Goal: Task Accomplishment & Management: Use online tool/utility

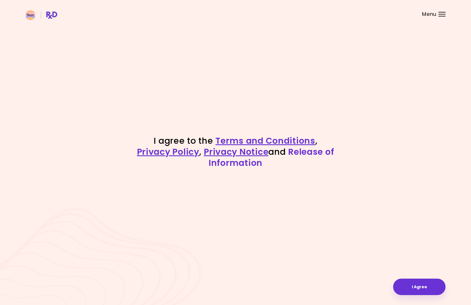
click at [308, 153] on link "Release of Information" at bounding box center [271, 157] width 125 height 23
click at [424, 287] on button "I Agree" at bounding box center [419, 286] width 52 height 16
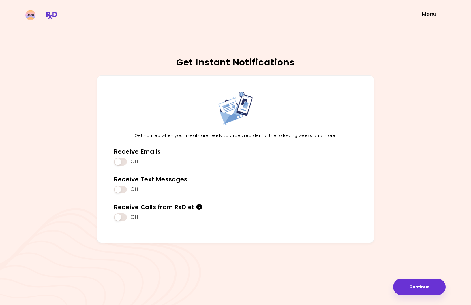
click at [160, 135] on p "Get notified when your meals are ready to order, reorder for the following week…" at bounding box center [236, 135] width 252 height 7
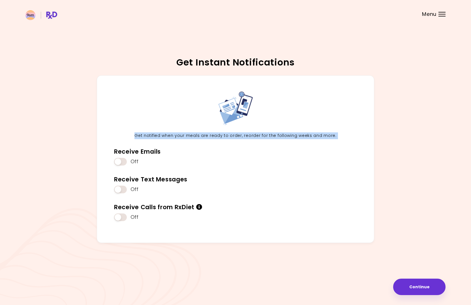
click at [187, 134] on p "Get notified when your meals are ready to order, reorder for the following week…" at bounding box center [236, 135] width 252 height 7
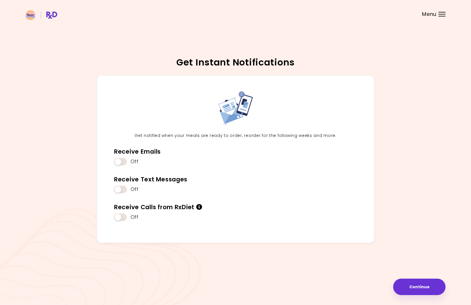
click at [187, 134] on p "Get notified when your meals are ready to order, reorder for the following week…" at bounding box center [236, 135] width 252 height 7
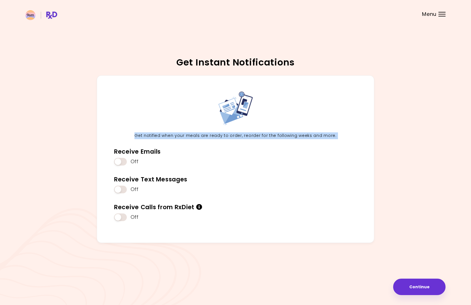
click at [210, 134] on p "Get notified when your meals are ready to order, reorder for the following week…" at bounding box center [236, 135] width 252 height 7
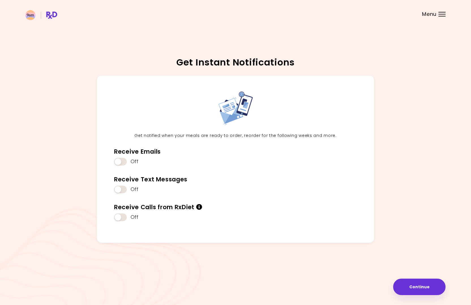
click at [210, 134] on p "Get notified when your meals are ready to order, reorder for the following week…" at bounding box center [236, 135] width 252 height 7
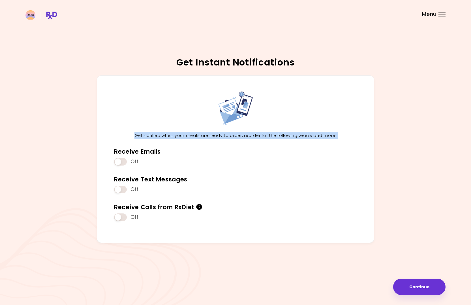
click at [241, 135] on p "Get notified when your meals are ready to order, reorder for the following week…" at bounding box center [236, 135] width 252 height 7
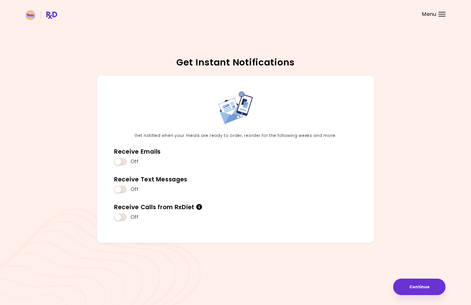
click at [241, 135] on p "Get notified when your meals are ready to order, reorder for the following week…" at bounding box center [236, 135] width 252 height 7
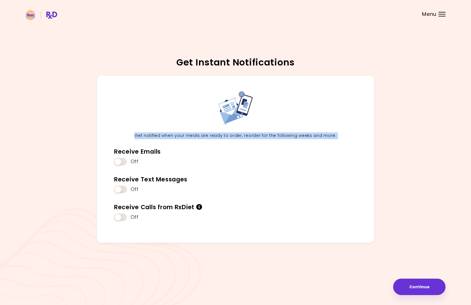
click at [193, 137] on p "Get notified when your meals are ready to order, reorder for the following week…" at bounding box center [236, 135] width 252 height 7
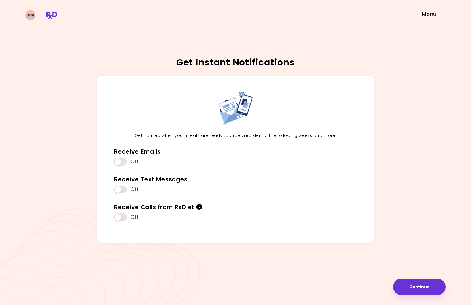
click at [193, 137] on p "Get notified when your meals are ready to order, reorder for the following week…" at bounding box center [236, 135] width 252 height 7
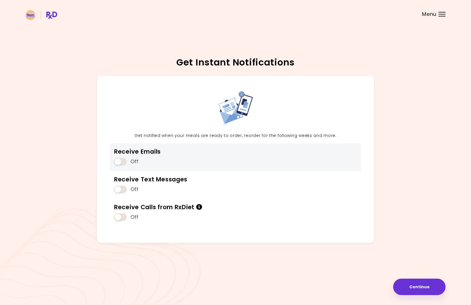
click at [122, 162] on span at bounding box center [120, 162] width 13 height 8
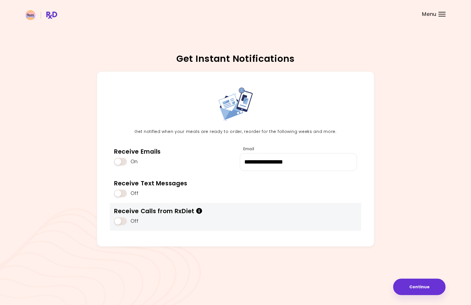
click at [202, 210] on icon "Info" at bounding box center [199, 211] width 6 height 6
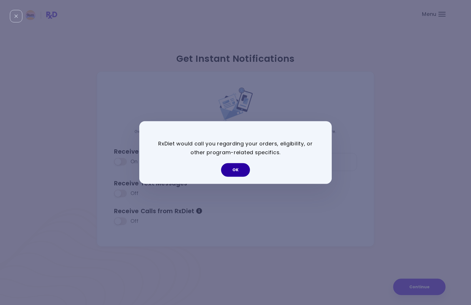
click at [239, 168] on button "OK" at bounding box center [235, 170] width 29 height 14
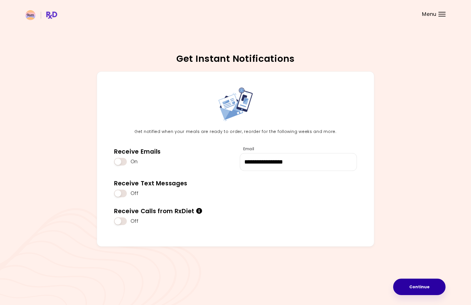
click at [417, 288] on button "Continue" at bounding box center [419, 286] width 52 height 16
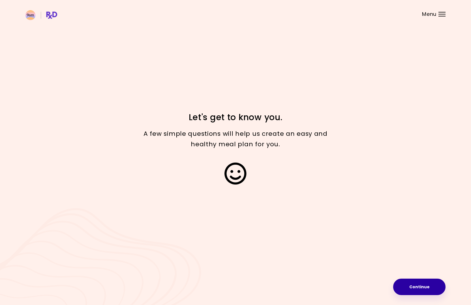
click at [419, 286] on button "Continue" at bounding box center [419, 286] width 52 height 16
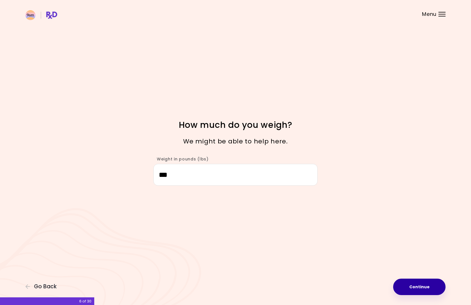
click at [417, 284] on button "Continue" at bounding box center [419, 286] width 52 height 16
select select "****"
click at [416, 285] on button "Continue" at bounding box center [419, 286] width 52 height 16
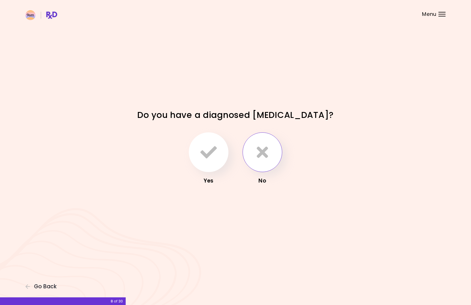
click at [271, 148] on button "button" at bounding box center [263, 152] width 40 height 40
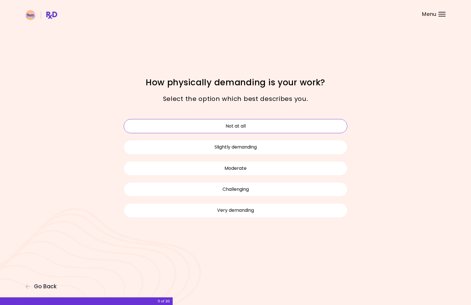
click at [251, 126] on button "Not at all" at bounding box center [236, 126] width 224 height 14
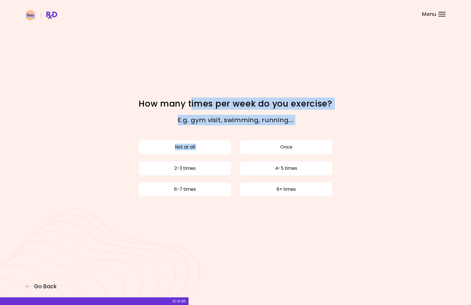
drag, startPoint x: 190, startPoint y: 99, endPoint x: 287, endPoint y: 131, distance: 101.8
click at [287, 131] on div "How many times per week do you exercise? E.g. [PERSON_NAME] visit, swimming, ru…" at bounding box center [236, 152] width 272 height 109
click at [222, 169] on button "2-3 times" at bounding box center [184, 168] width 93 height 14
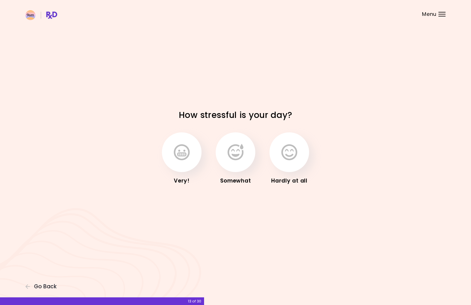
click at [206, 111] on h1 "How stressful is your day?" at bounding box center [236, 114] width 198 height 11
click at [189, 156] on icon "button" at bounding box center [182, 152] width 16 height 16
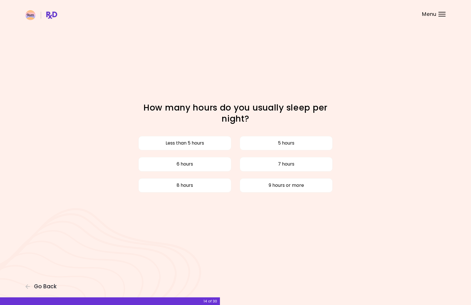
click at [201, 108] on h1 "How many hours do you usually sleep per night?" at bounding box center [236, 113] width 198 height 22
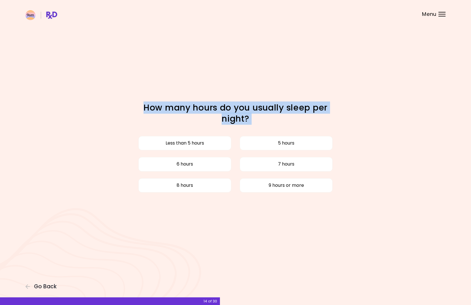
click at [263, 115] on h1 "How many hours do you usually sleep per night?" at bounding box center [236, 113] width 198 height 22
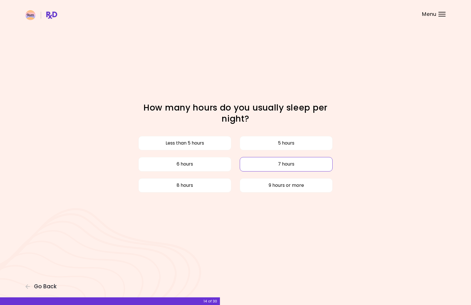
click at [255, 161] on button "7 hours" at bounding box center [286, 164] width 93 height 14
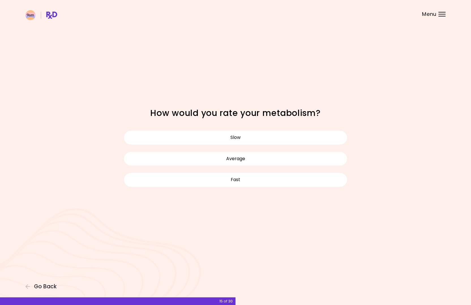
click at [199, 116] on h1 "How would you rate your metabolism?" at bounding box center [236, 112] width 198 height 11
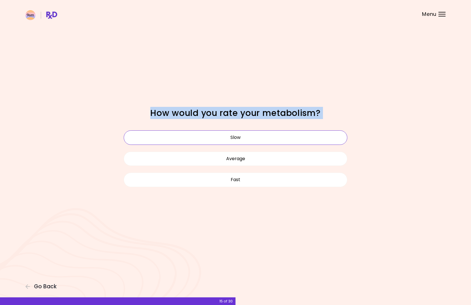
click at [321, 134] on button "Slow" at bounding box center [236, 137] width 224 height 14
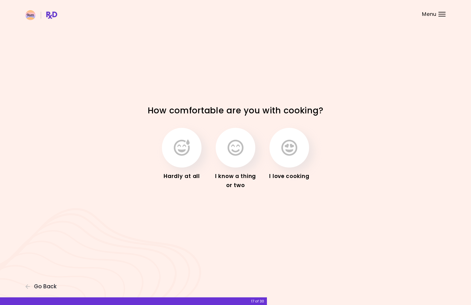
click at [209, 109] on h1 "How comfortable are you with cooking?" at bounding box center [236, 110] width 198 height 11
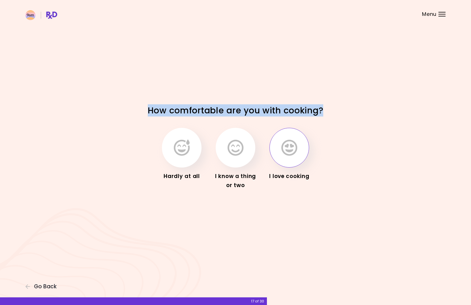
click at [291, 152] on icon "button" at bounding box center [290, 147] width 16 height 16
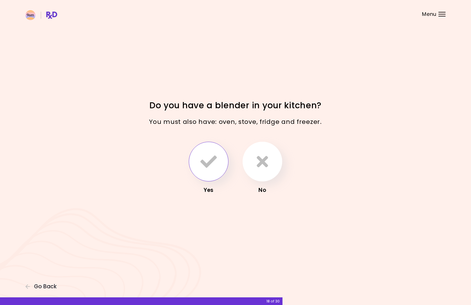
click at [214, 161] on icon "button" at bounding box center [209, 161] width 16 height 16
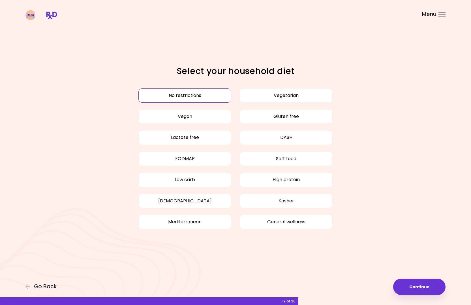
click at [216, 95] on button "No restrictions" at bounding box center [184, 95] width 93 height 14
click at [304, 179] on button "High protein" at bounding box center [286, 179] width 93 height 14
click at [416, 282] on button "Continue" at bounding box center [419, 286] width 52 height 16
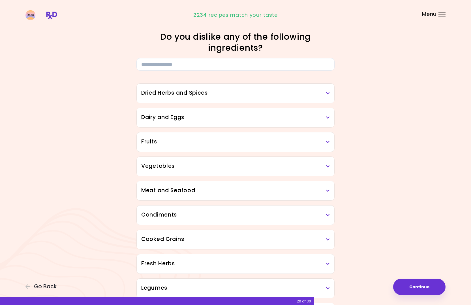
click at [298, 96] on h3 "Dried Herbs and Spices" at bounding box center [235, 93] width 189 height 8
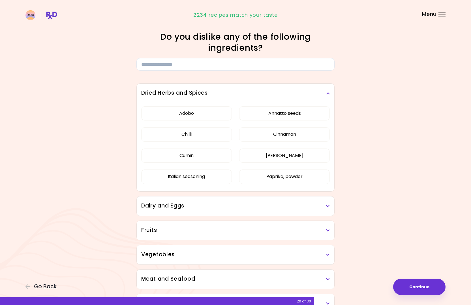
click at [293, 94] on h3 "Dried Herbs and Spices" at bounding box center [235, 93] width 189 height 8
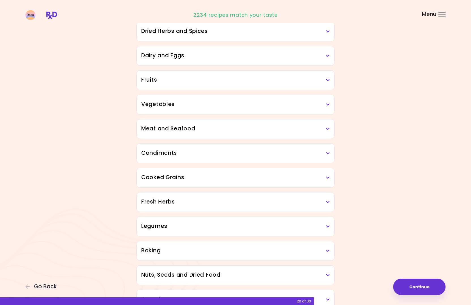
scroll to position [68, 0]
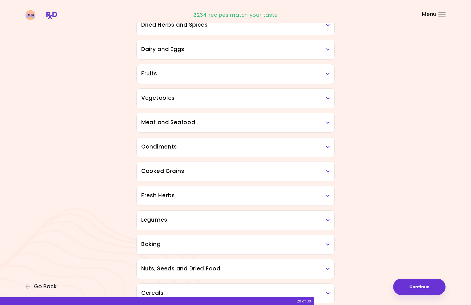
click at [257, 120] on h3 "Meat and Seafood" at bounding box center [235, 122] width 189 height 8
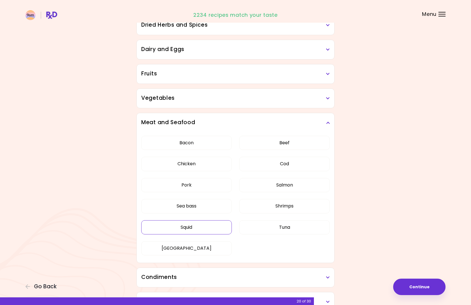
click at [218, 230] on button "Squid" at bounding box center [186, 227] width 91 height 14
click at [275, 205] on button "Shrimps" at bounding box center [284, 206] width 91 height 14
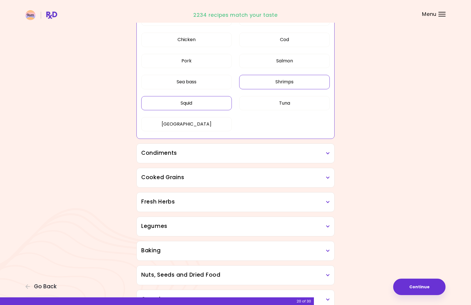
scroll to position [193, 0]
click at [257, 143] on div "Condiments" at bounding box center [236, 152] width 198 height 19
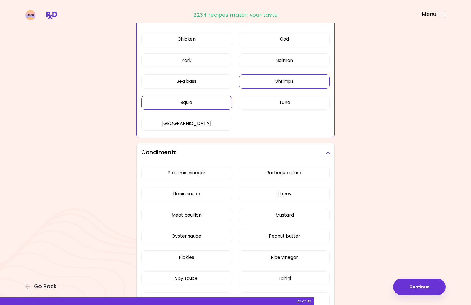
click at [239, 150] on h3 "Condiments" at bounding box center [235, 152] width 189 height 8
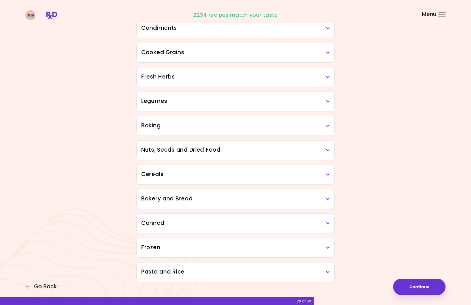
scroll to position [318, 0]
click at [221, 130] on div "Baking" at bounding box center [236, 124] width 198 height 19
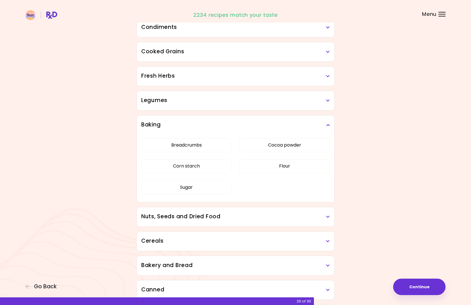
click at [221, 125] on h3 "Baking" at bounding box center [235, 125] width 189 height 8
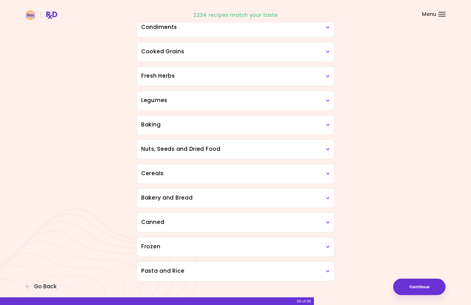
click at [211, 223] on h3 "Canned" at bounding box center [235, 222] width 189 height 8
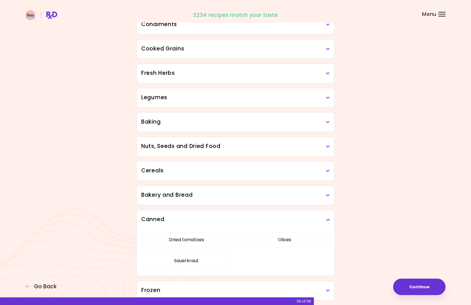
scroll to position [324, 0]
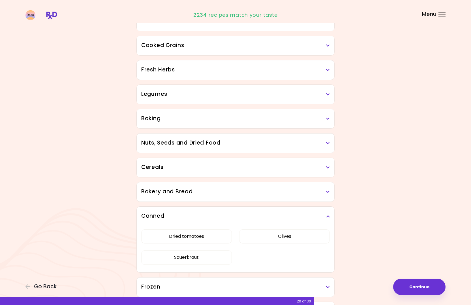
click at [212, 209] on div "Canned" at bounding box center [236, 215] width 198 height 19
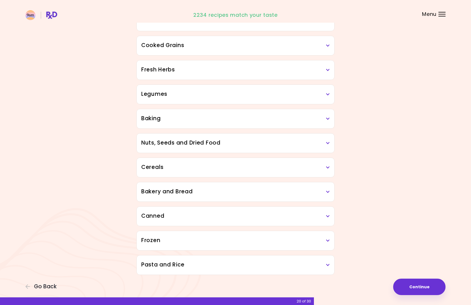
click at [212, 234] on div "Frozen" at bounding box center [236, 240] width 198 height 19
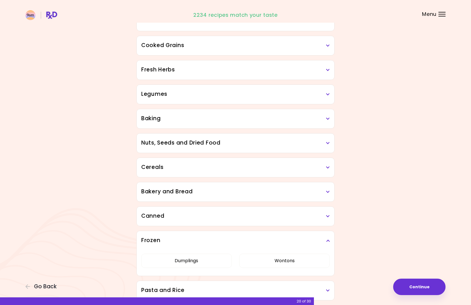
click at [212, 234] on div "Frozen" at bounding box center [236, 240] width 198 height 19
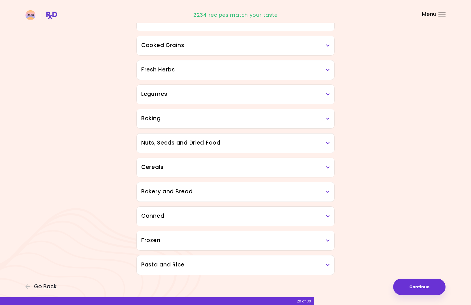
click at [211, 264] on h3 "Pasta and Rice" at bounding box center [235, 265] width 189 height 8
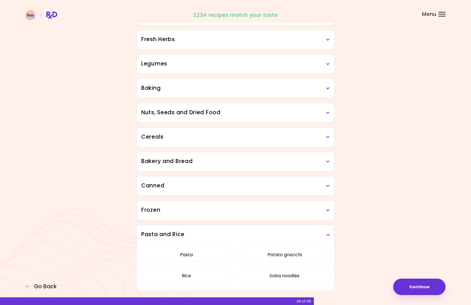
click at [218, 230] on div "Pasta and Rice" at bounding box center [236, 234] width 198 height 19
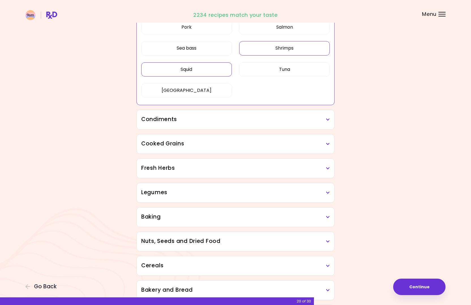
scroll to position [196, 0]
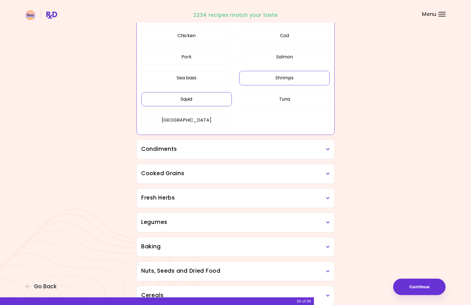
click at [193, 152] on h3 "Condiments" at bounding box center [235, 149] width 189 height 8
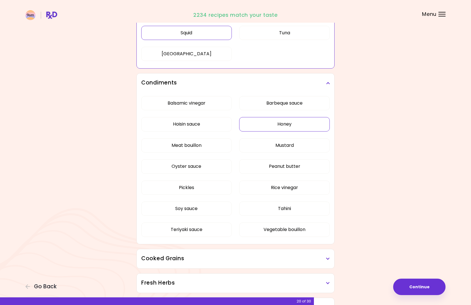
scroll to position [265, 0]
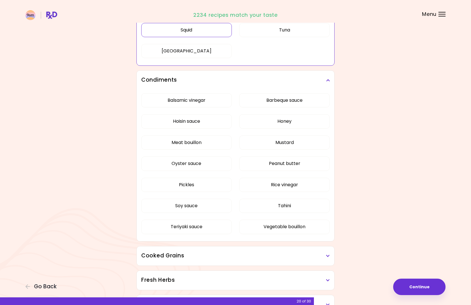
click at [237, 79] on h3 "Condiments" at bounding box center [235, 80] width 189 height 8
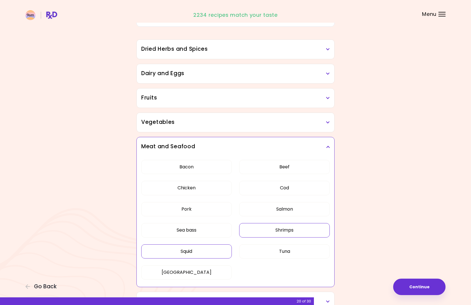
scroll to position [40, 0]
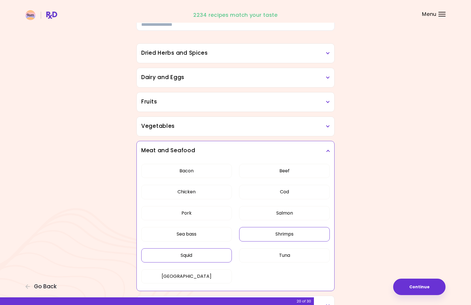
click at [213, 101] on h3 "Fruits" at bounding box center [235, 102] width 189 height 8
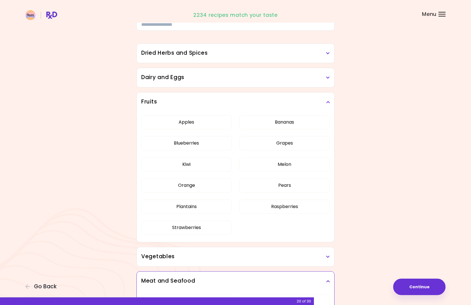
click at [213, 101] on h3 "Fruits" at bounding box center [235, 102] width 189 height 8
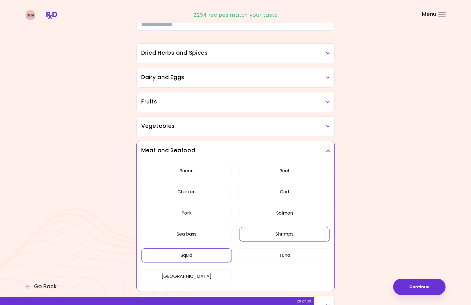
click at [215, 82] on div "Dairy and Eggs" at bounding box center [236, 77] width 198 height 19
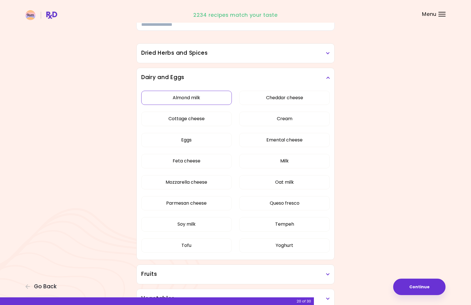
click at [212, 99] on button "Almond milk" at bounding box center [186, 98] width 91 height 14
click at [275, 183] on button "Oat milk" at bounding box center [284, 182] width 91 height 14
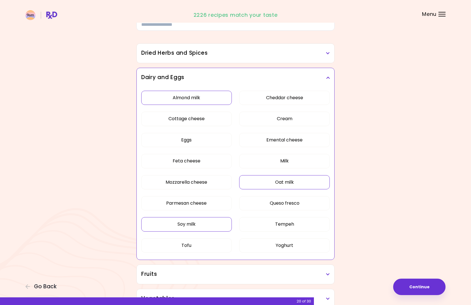
click at [226, 220] on button "Soy milk" at bounding box center [186, 224] width 91 height 14
click at [231, 54] on h3 "Dried Herbs and Spices" at bounding box center [235, 53] width 189 height 8
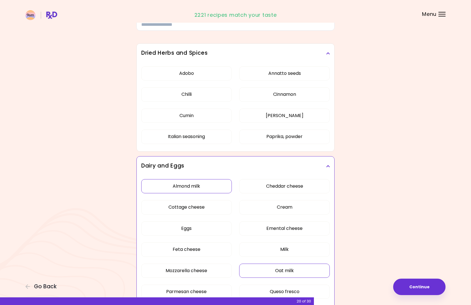
click at [231, 54] on h3 "Dried Herbs and Spices" at bounding box center [235, 53] width 189 height 8
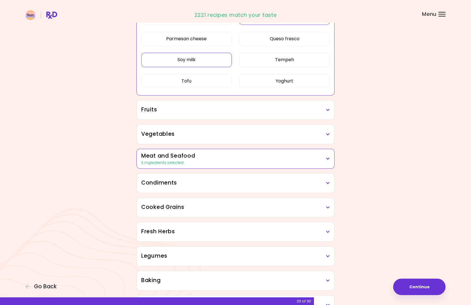
scroll to position [245, 0]
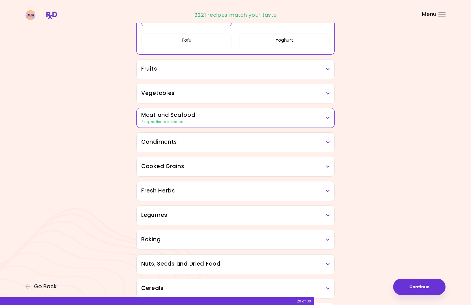
click at [216, 113] on h3 "Meat and Seafood" at bounding box center [235, 115] width 189 height 8
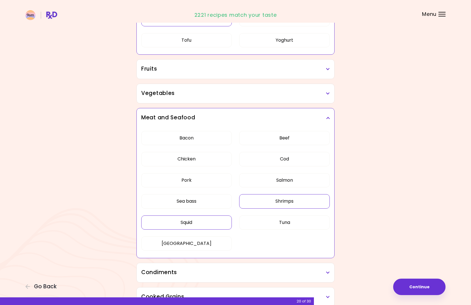
click at [216, 113] on div "Meat and Seafood" at bounding box center [236, 117] width 198 height 19
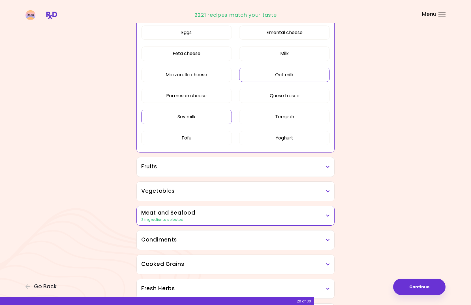
scroll to position [152, 0]
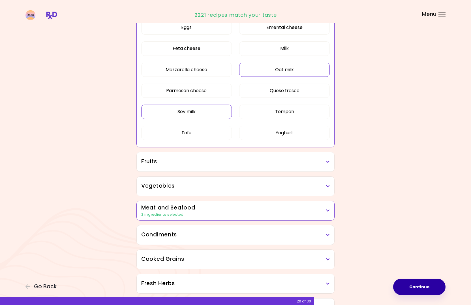
click at [420, 284] on button "Continue" at bounding box center [419, 286] width 52 height 16
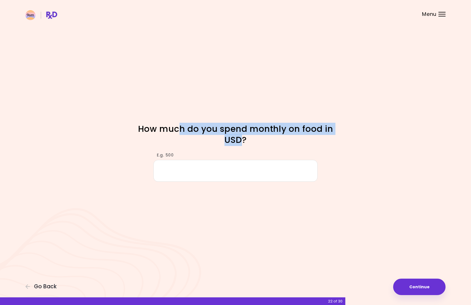
drag, startPoint x: 181, startPoint y: 129, endPoint x: 244, endPoint y: 138, distance: 63.7
click at [244, 138] on h1 "How much do you spend monthly on food in USD?" at bounding box center [236, 134] width 198 height 22
click at [241, 174] on input "E.g. 500" at bounding box center [236, 171] width 164 height 22
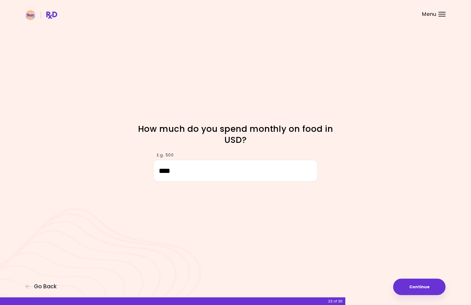
click at [244, 123] on h1 "How much do you spend monthly on food in USD?" at bounding box center [236, 134] width 198 height 22
drag, startPoint x: 188, startPoint y: 167, endPoint x: 144, endPoint y: 162, distance: 45.0
click at [144, 162] on div "E.g. 500 ****" at bounding box center [236, 164] width 272 height 35
type input "***"
click at [187, 123] on h1 "How much do you spend monthly on food in USD?" at bounding box center [236, 134] width 198 height 22
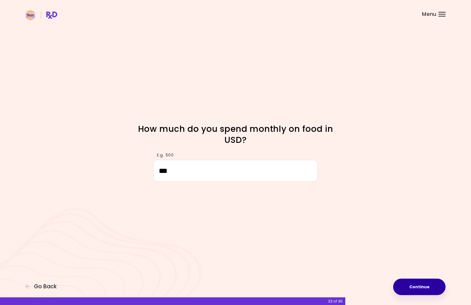
click at [413, 283] on button "Continue" at bounding box center [419, 286] width 52 height 16
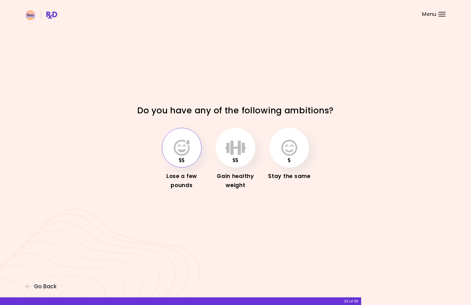
click at [192, 154] on button "button" at bounding box center [182, 148] width 40 height 40
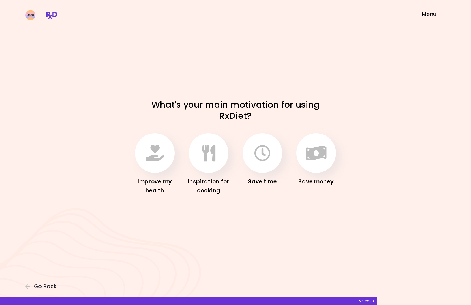
click at [209, 107] on h1 "What's your main motivation for using RxDiet?" at bounding box center [236, 110] width 198 height 22
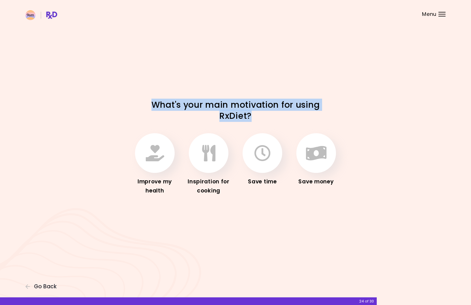
click at [238, 107] on h1 "What's your main motivation for using RxDiet?" at bounding box center [236, 110] width 198 height 22
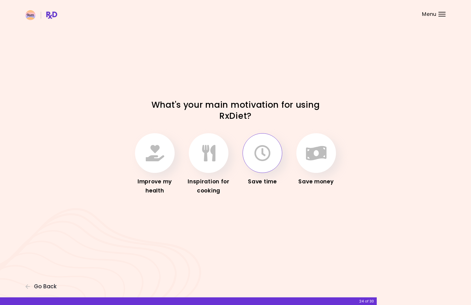
click at [267, 148] on icon "button" at bounding box center [262, 153] width 16 height 16
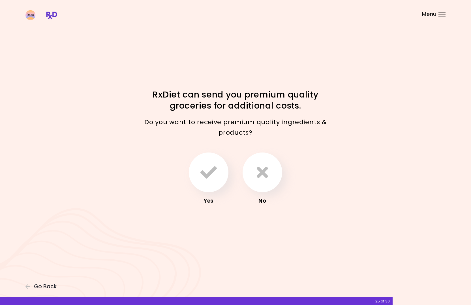
click at [195, 98] on h1 "RxDiet can send you premium quality groceries for additional costs." at bounding box center [236, 100] width 198 height 22
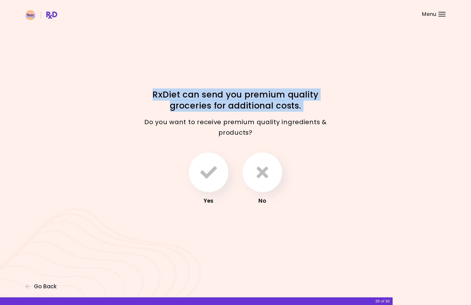
click at [219, 97] on h1 "RxDiet can send you premium quality groceries for additional costs." at bounding box center [236, 100] width 198 height 22
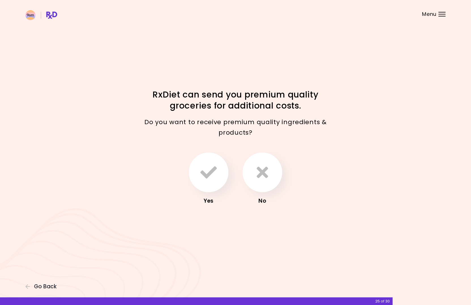
click at [219, 97] on h1 "RxDiet can send you premium quality groceries for additional costs." at bounding box center [236, 100] width 198 height 22
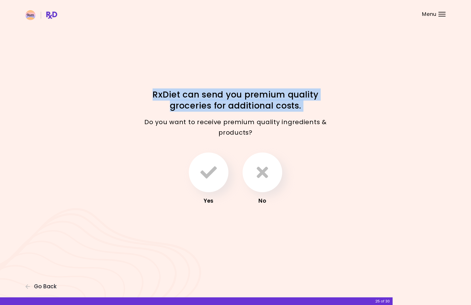
click at [195, 108] on h1 "RxDiet can send you premium quality groceries for additional costs." at bounding box center [236, 100] width 198 height 22
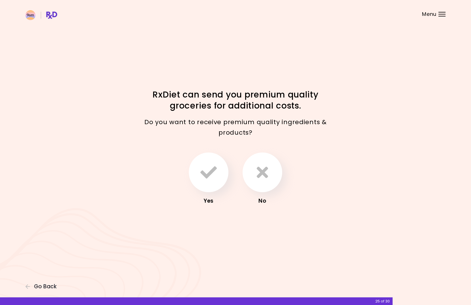
click at [195, 108] on h1 "RxDiet can send you premium quality groceries for additional costs." at bounding box center [236, 100] width 198 height 22
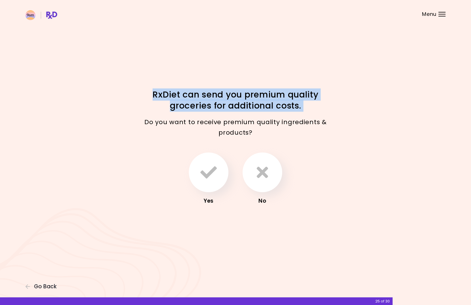
click at [188, 122] on p "Do you want to receive premium quality ingredients & products?" at bounding box center [236, 127] width 198 height 21
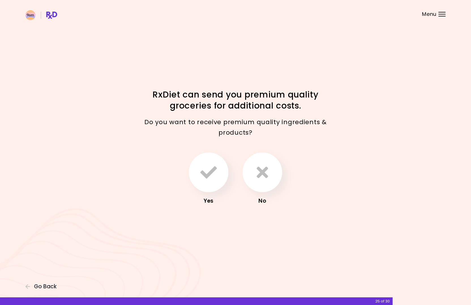
click at [188, 122] on p "Do you want to receive premium quality ingredients & products?" at bounding box center [236, 127] width 198 height 21
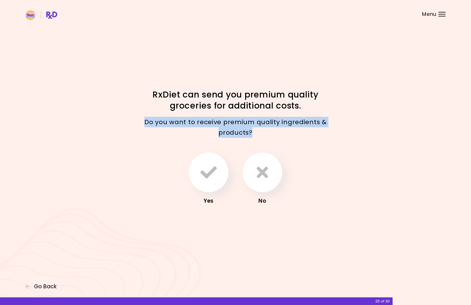
click at [250, 125] on p "Do you want to receive premium quality ingredients & products?" at bounding box center [236, 127] width 198 height 21
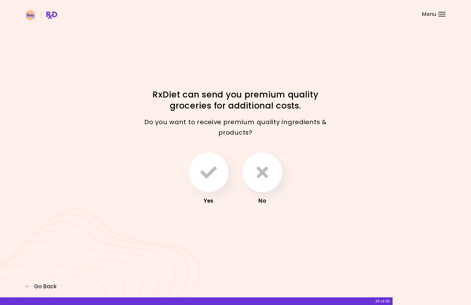
click at [236, 129] on p "Do you want to receive premium quality ingredients & products?" at bounding box center [236, 127] width 198 height 21
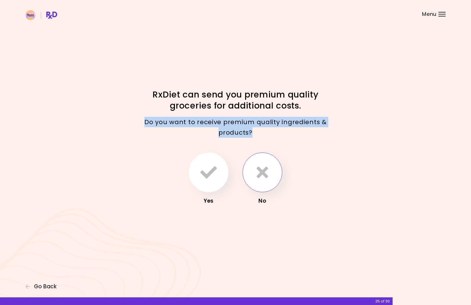
click at [267, 177] on icon "button" at bounding box center [262, 172] width 11 height 16
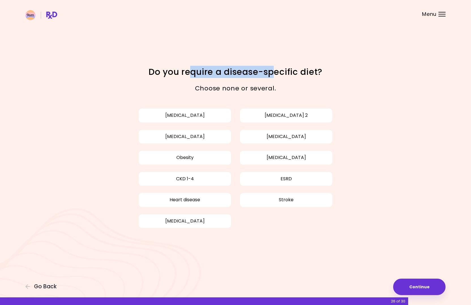
drag, startPoint x: 190, startPoint y: 74, endPoint x: 277, endPoint y: 72, distance: 86.7
click at [277, 72] on h1 "Do you require a disease-specific diet?" at bounding box center [236, 71] width 198 height 11
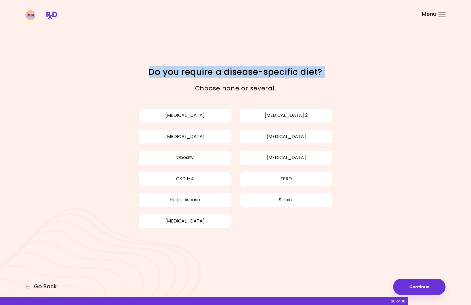
click at [255, 79] on div "Choose none or several." at bounding box center [236, 88] width 204 height 19
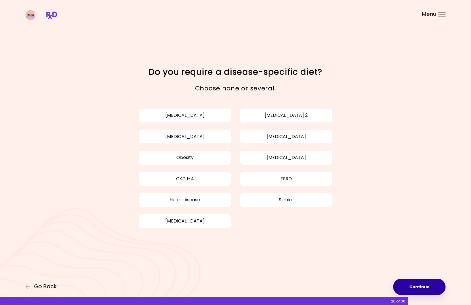
click at [421, 282] on button "Continue" at bounding box center [419, 286] width 52 height 16
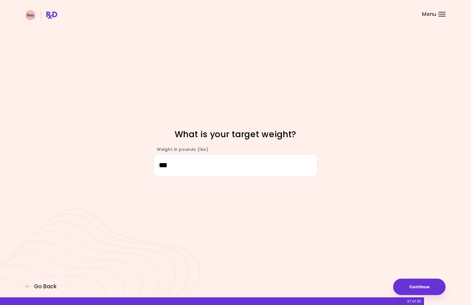
type input "***"
click at [356, 203] on div "Focusable invisible element What is your target weight? Weight in pounds (lbs) …" at bounding box center [235, 152] width 471 height 305
click at [428, 283] on button "Continue" at bounding box center [419, 286] width 52 height 16
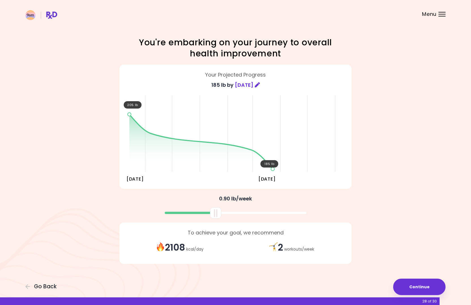
drag, startPoint x: 237, startPoint y: 215, endPoint x: 217, endPoint y: 215, distance: 19.8
click at [217, 215] on div at bounding box center [215, 212] width 11 height 11
drag, startPoint x: 217, startPoint y: 215, endPoint x: 202, endPoint y: 214, distance: 14.8
click at [202, 214] on div at bounding box center [200, 212] width 11 height 11
click at [201, 214] on div at bounding box center [200, 212] width 11 height 11
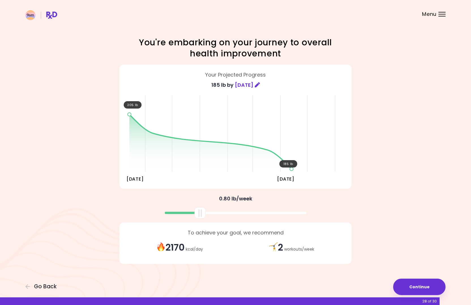
click at [367, 197] on div "0.80 lb / week" at bounding box center [236, 198] width 272 height 10
click at [417, 285] on button "Continue" at bounding box center [419, 286] width 52 height 16
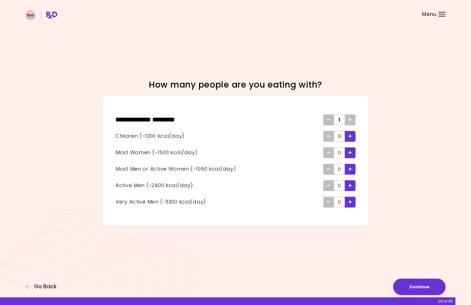
click at [351, 169] on icon "Add - Man or Active Woman" at bounding box center [350, 169] width 3 height 4
click at [350, 136] on icon "Add - Child" at bounding box center [350, 136] width 3 height 4
click at [422, 292] on button "Continue" at bounding box center [419, 286] width 52 height 16
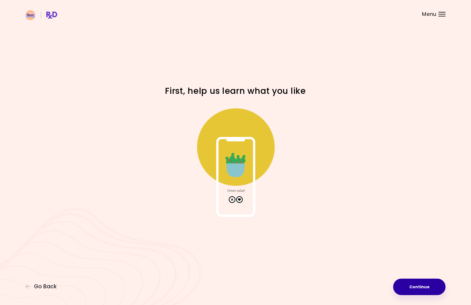
click at [425, 285] on button "Continue" at bounding box center [419, 286] width 52 height 16
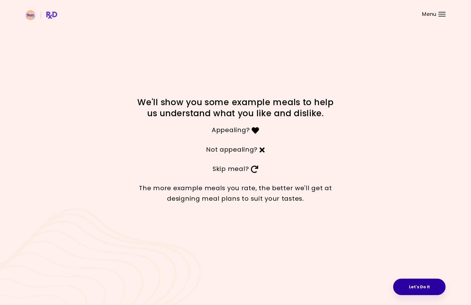
click at [412, 286] on button "Let's Do It" at bounding box center [419, 286] width 52 height 16
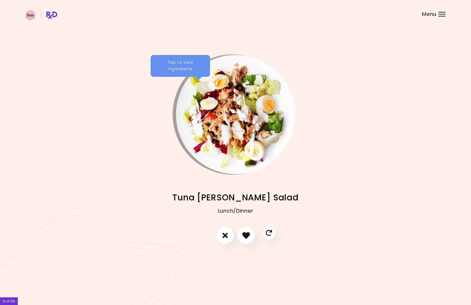
click at [181, 56] on div "Tap to view ingredients" at bounding box center [180, 66] width 59 height 22
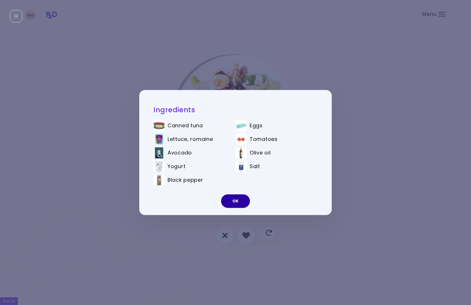
click at [237, 204] on button "OK" at bounding box center [235, 201] width 29 height 14
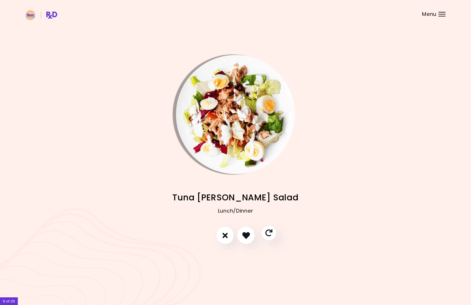
click at [273, 234] on button "Skip" at bounding box center [269, 233] width 16 height 16
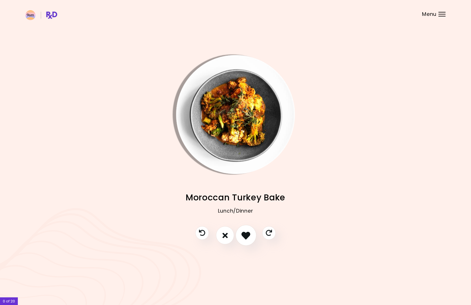
click at [246, 240] on button "I like this recipe" at bounding box center [246, 235] width 21 height 21
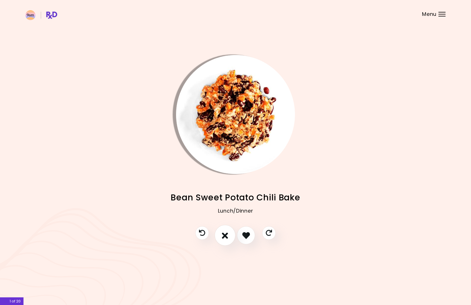
click at [228, 235] on icon "I don't like this recipe" at bounding box center [225, 235] width 6 height 9
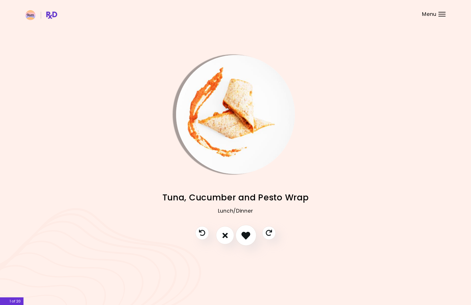
click at [250, 235] on icon "I like this recipe" at bounding box center [246, 235] width 9 height 9
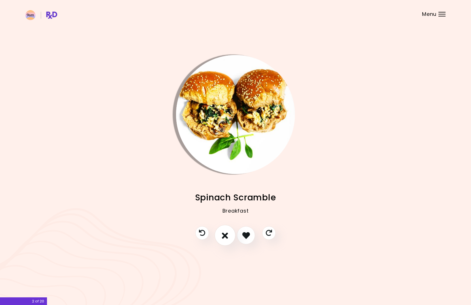
click at [231, 232] on button "I don't like this recipe" at bounding box center [225, 235] width 21 height 21
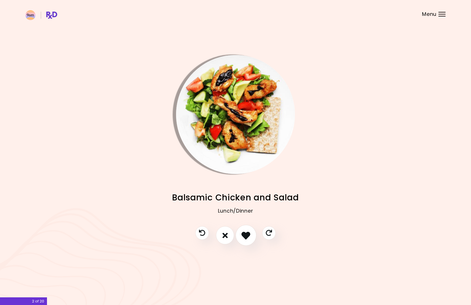
click at [253, 238] on button "I like this recipe" at bounding box center [246, 235] width 21 height 21
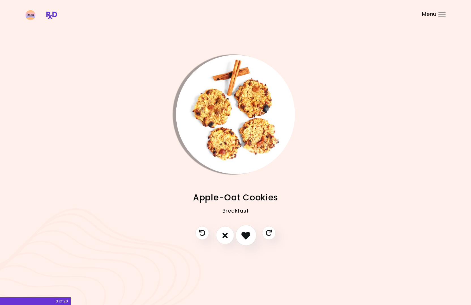
click at [250, 234] on icon "I like this recipe" at bounding box center [246, 235] width 9 height 9
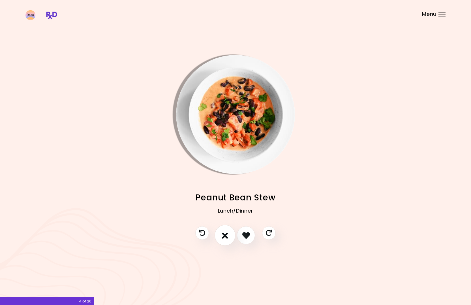
click at [227, 234] on icon "I don't like this recipe" at bounding box center [225, 235] width 6 height 9
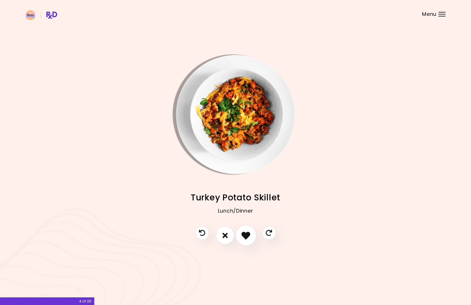
click at [243, 234] on icon "I like this recipe" at bounding box center [246, 235] width 9 height 9
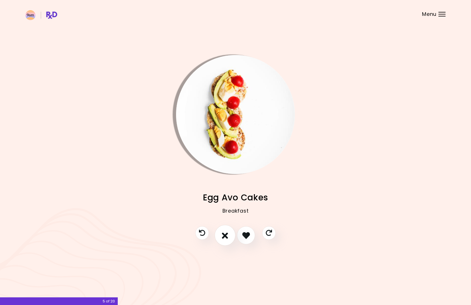
click at [229, 237] on button "I don't like this recipe" at bounding box center [225, 235] width 21 height 21
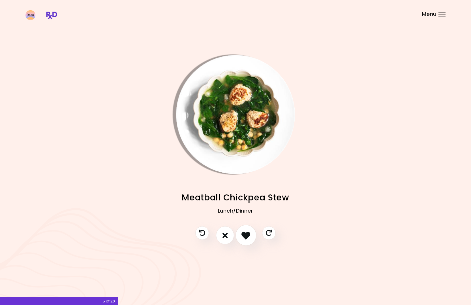
click at [242, 235] on icon "I like this recipe" at bounding box center [246, 235] width 9 height 9
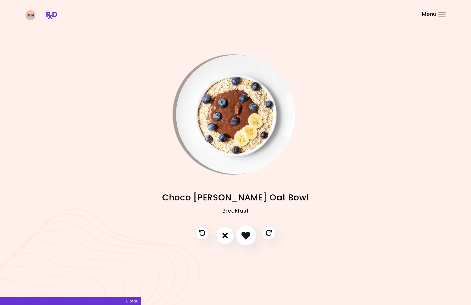
click at [252, 238] on button "I like this recipe" at bounding box center [246, 235] width 21 height 21
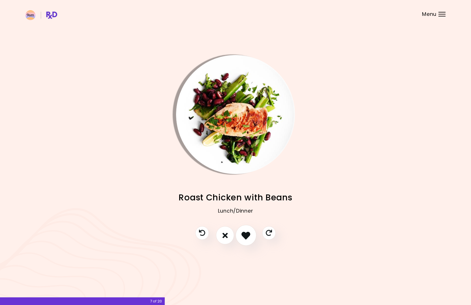
click at [245, 238] on icon "I like this recipe" at bounding box center [246, 235] width 9 height 9
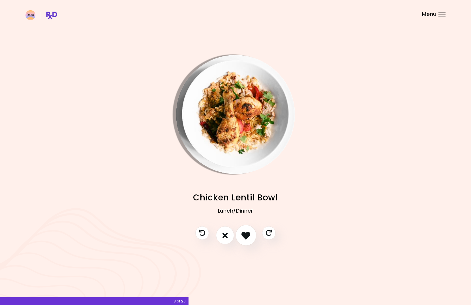
click at [246, 236] on icon "I like this recipe" at bounding box center [246, 235] width 9 height 9
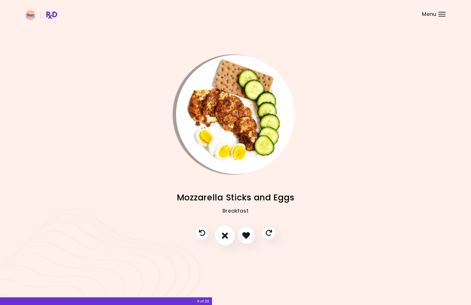
click at [232, 235] on button "I don't like this recipe" at bounding box center [225, 235] width 21 height 21
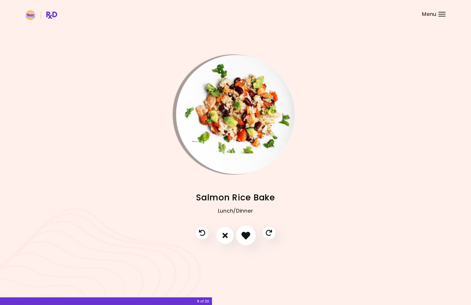
click at [247, 236] on icon "I like this recipe" at bounding box center [246, 235] width 9 height 9
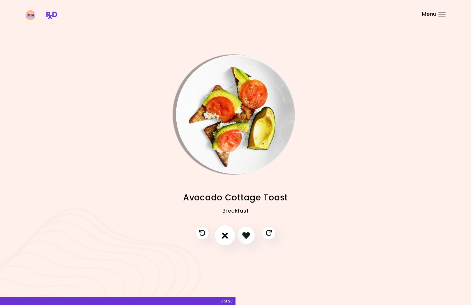
click at [225, 239] on icon "I don't like this recipe" at bounding box center [225, 235] width 6 height 9
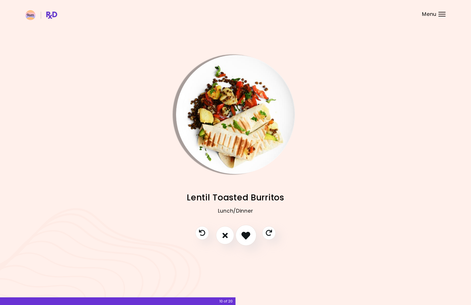
click at [243, 236] on icon "I like this recipe" at bounding box center [246, 235] width 9 height 9
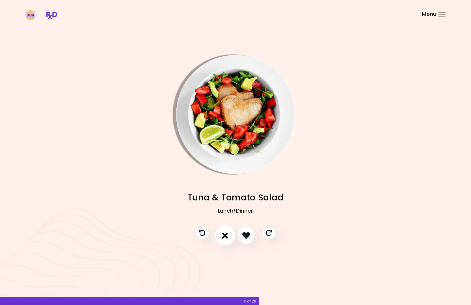
click at [227, 237] on icon "I don't like this recipe" at bounding box center [225, 235] width 6 height 9
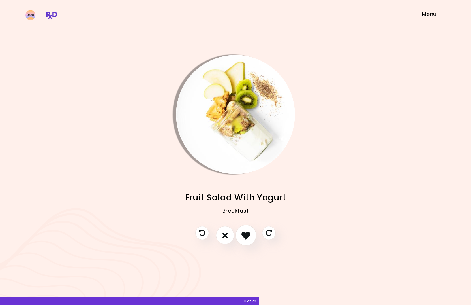
click at [245, 236] on icon "I like this recipe" at bounding box center [246, 235] width 9 height 9
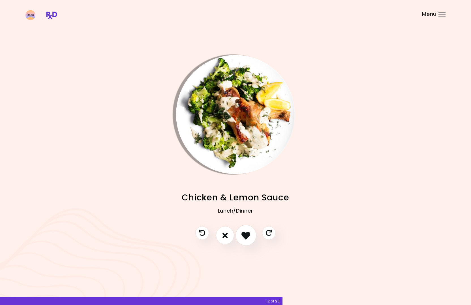
click at [245, 236] on icon "I like this recipe" at bounding box center [246, 235] width 9 height 9
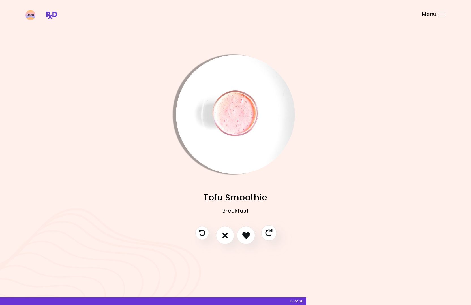
click at [267, 232] on icon "Skip" at bounding box center [268, 232] width 7 height 7
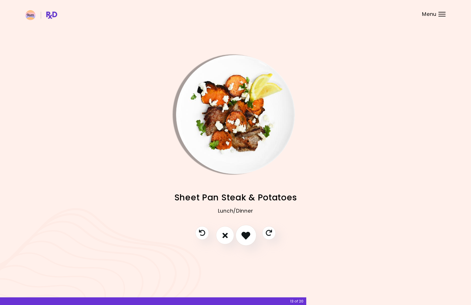
click at [244, 238] on icon "I like this recipe" at bounding box center [246, 235] width 9 height 9
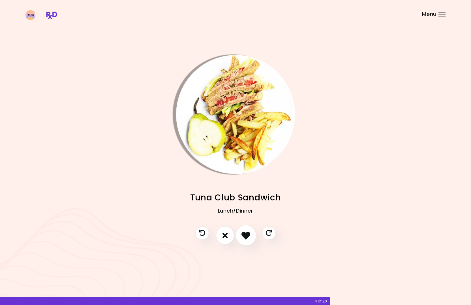
click at [244, 238] on icon "I like this recipe" at bounding box center [246, 235] width 9 height 9
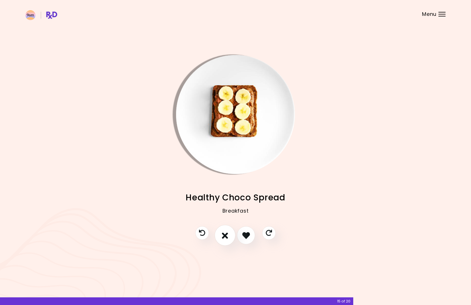
click at [230, 238] on button "I don't like this recipe" at bounding box center [225, 235] width 21 height 21
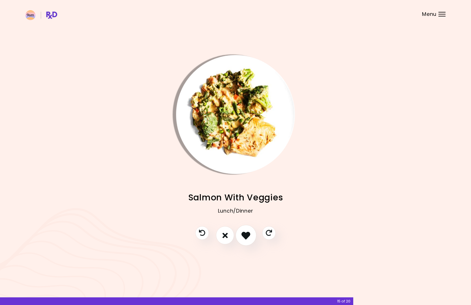
click at [242, 235] on icon "I like this recipe" at bounding box center [246, 235] width 9 height 9
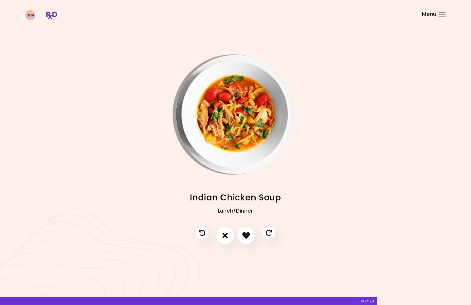
click at [234, 139] on img "Info - Indian Chicken Soup" at bounding box center [235, 114] width 119 height 119
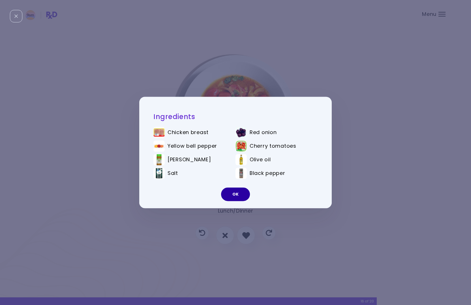
click at [235, 194] on button "OK" at bounding box center [235, 194] width 29 height 14
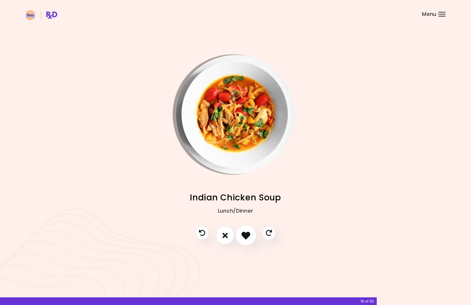
click at [252, 237] on button "I like this recipe" at bounding box center [246, 235] width 21 height 21
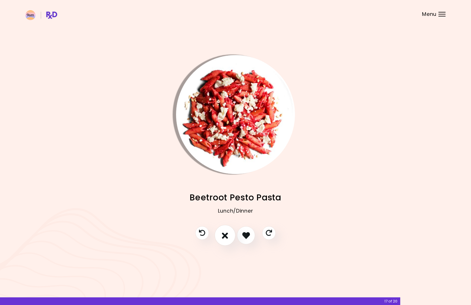
click at [229, 234] on button "I don't like this recipe" at bounding box center [225, 235] width 21 height 21
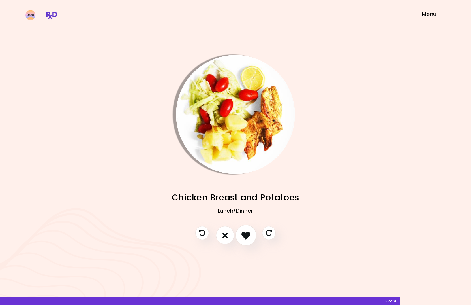
click at [242, 234] on icon "I like this recipe" at bounding box center [246, 235] width 9 height 9
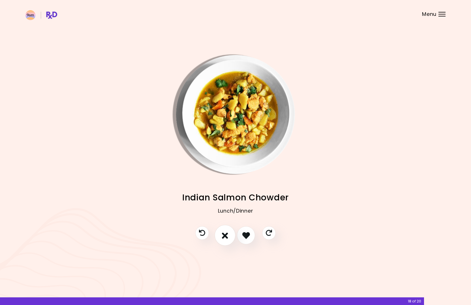
click at [230, 234] on button "I don't like this recipe" at bounding box center [225, 235] width 21 height 21
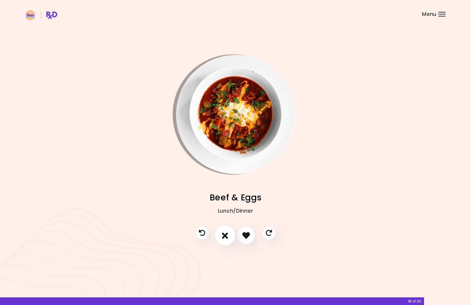
click at [230, 236] on button "I don't like this recipe" at bounding box center [225, 235] width 21 height 21
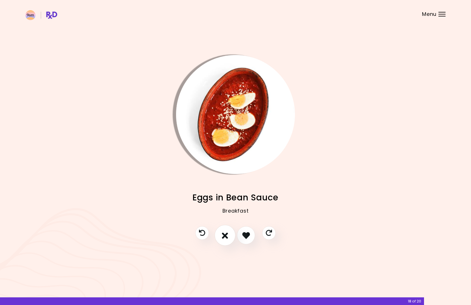
click at [231, 239] on button "I don't like this recipe" at bounding box center [225, 235] width 21 height 21
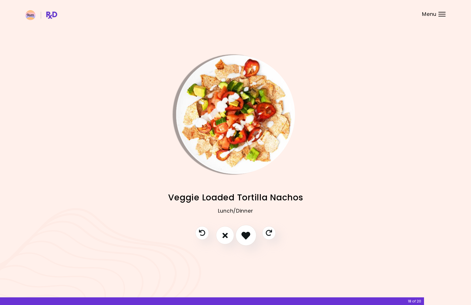
click at [243, 236] on icon "I like this recipe" at bounding box center [246, 235] width 9 height 9
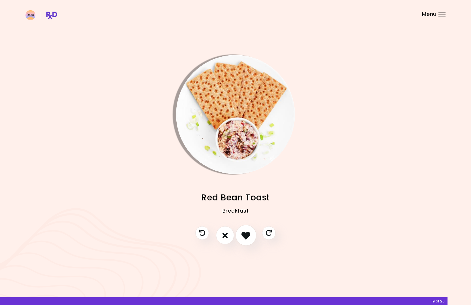
click at [245, 234] on icon "I like this recipe" at bounding box center [246, 235] width 9 height 9
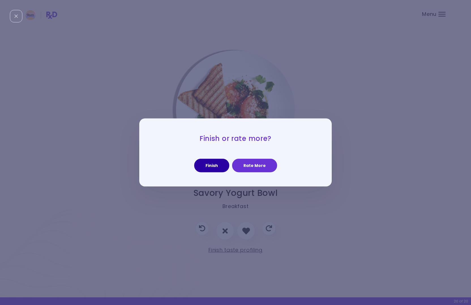
click at [213, 167] on button "Finish" at bounding box center [211, 166] width 35 height 14
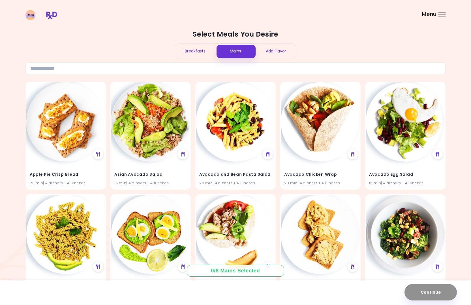
click at [214, 37] on h2 "Select Meals You Desire" at bounding box center [235, 34] width 420 height 9
click at [232, 32] on h2 "Select Meals You Desire" at bounding box center [235, 34] width 420 height 9
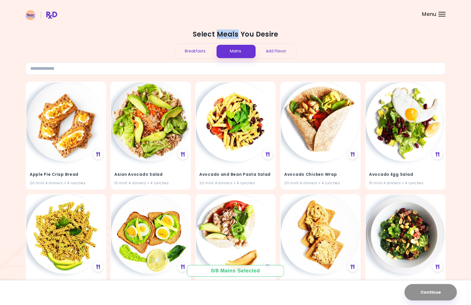
click at [232, 32] on h2 "Select Meals You Desire" at bounding box center [235, 34] width 420 height 9
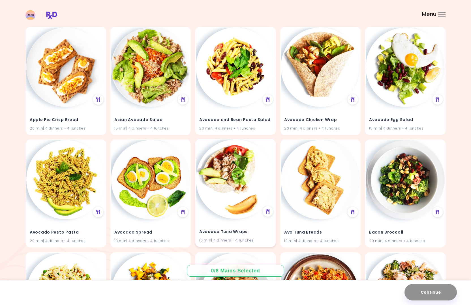
scroll to position [54, 0]
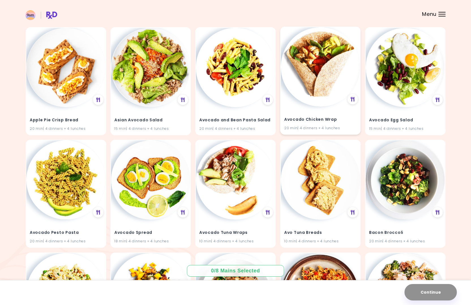
click at [299, 78] on img at bounding box center [320, 66] width 79 height 79
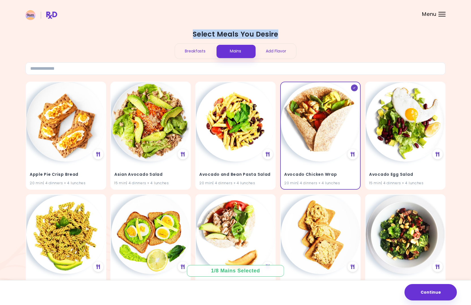
scroll to position [0, 0]
click at [274, 46] on div "Add Flavor" at bounding box center [276, 51] width 41 height 15
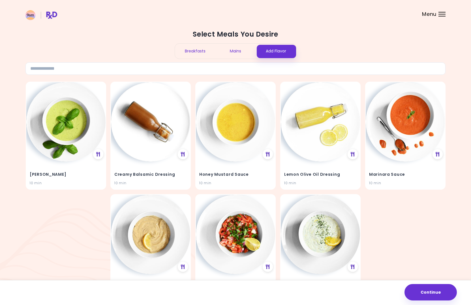
click at [244, 52] on div "Mains" at bounding box center [236, 51] width 41 height 15
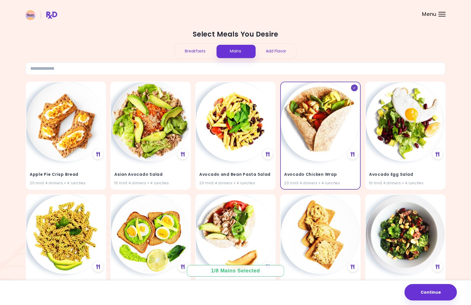
click at [277, 179] on div "Apple Pie Crisp Bread 20 min | 4 dinners + 4 lunches Asian Avocado Salad 15 min…" at bounding box center [235, 304] width 420 height 450
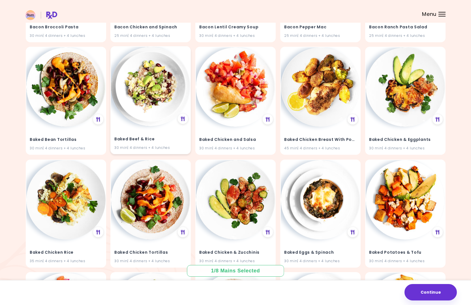
scroll to position [373, 0]
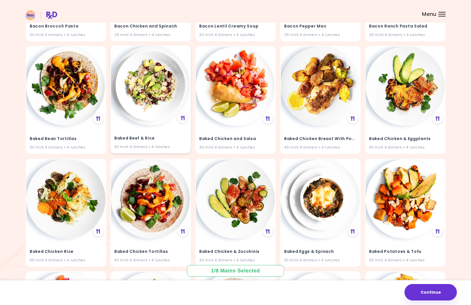
click at [133, 128] on div "Baked Beef & Rice 30 min | 4 dinners + 4 lunches" at bounding box center [150, 139] width 79 height 28
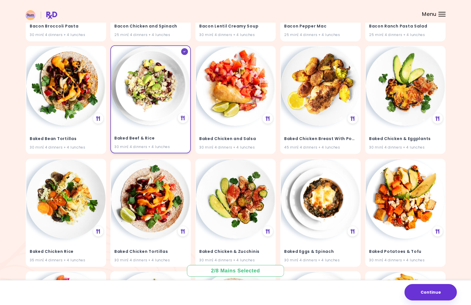
click at [145, 127] on div "Baked Beef & Rice 30 min | 4 dinners + 4 lunches" at bounding box center [150, 139] width 79 height 28
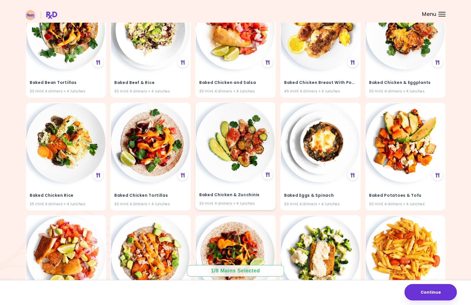
scroll to position [433, 0]
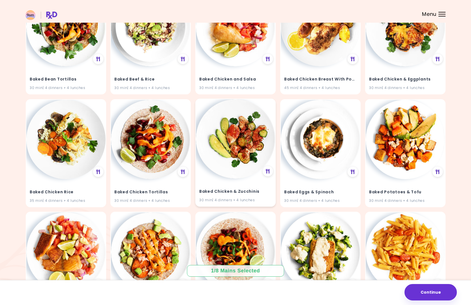
click at [245, 161] on img at bounding box center [235, 138] width 79 height 79
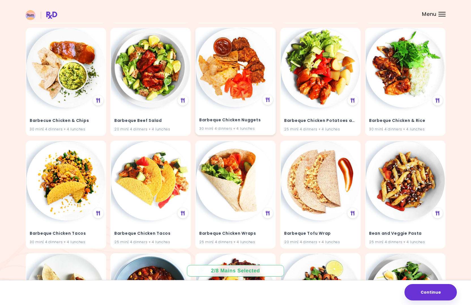
scroll to position [850, 0]
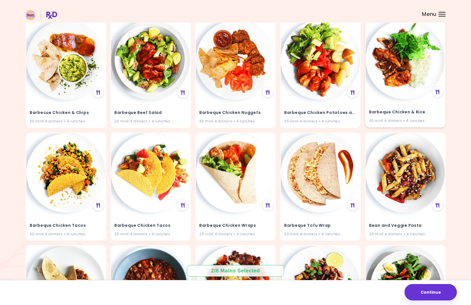
click at [392, 105] on div "Barbeque Chicken & Rice 30 min | 4 dinners + 4 lunches" at bounding box center [405, 113] width 79 height 28
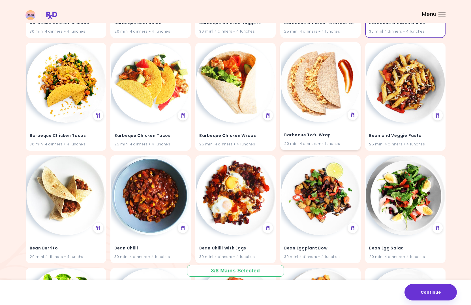
scroll to position [942, 0]
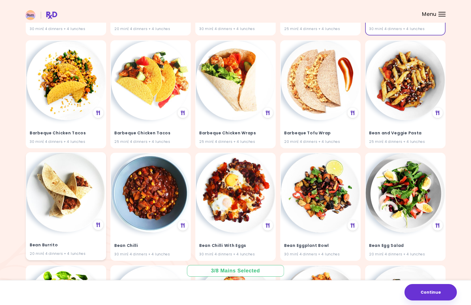
click at [70, 211] on img at bounding box center [65, 192] width 79 height 79
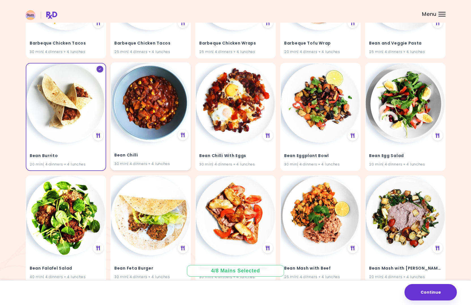
scroll to position [1033, 0]
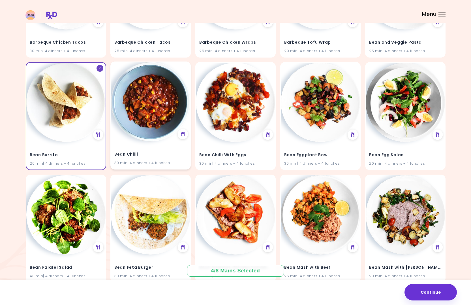
click at [148, 117] on img at bounding box center [150, 101] width 79 height 79
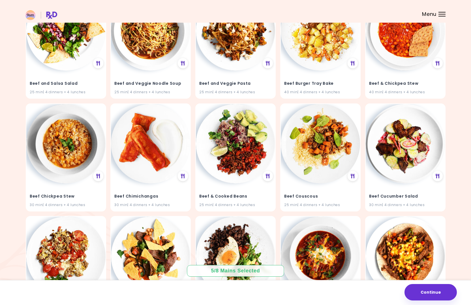
scroll to position [1668, 0]
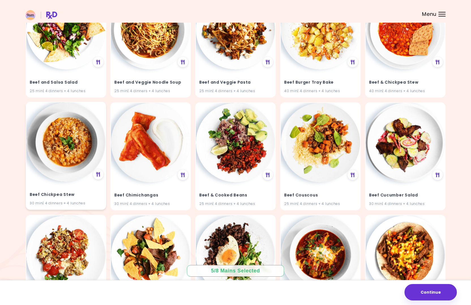
click at [54, 174] on img at bounding box center [65, 141] width 79 height 79
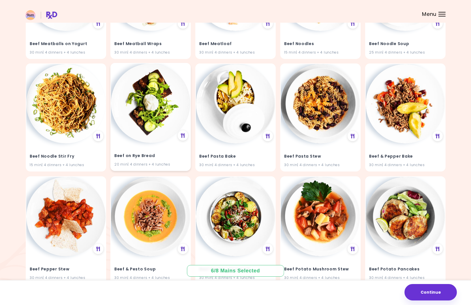
scroll to position [2271, 0]
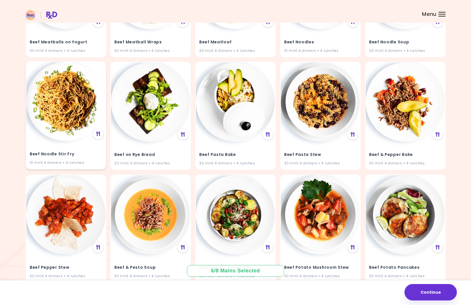
click at [66, 102] on img at bounding box center [65, 101] width 79 height 79
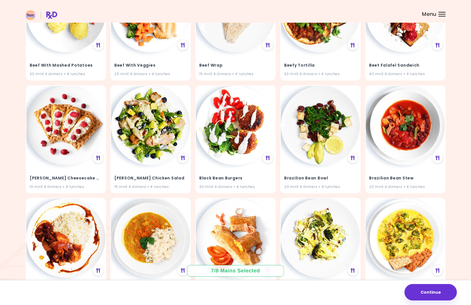
scroll to position [2928, 0]
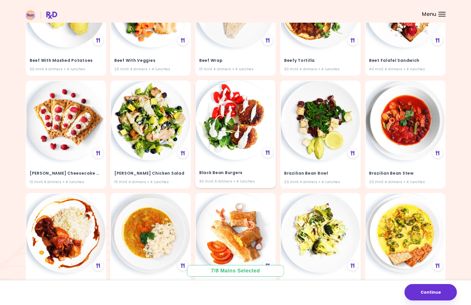
click at [238, 135] on img at bounding box center [235, 119] width 79 height 79
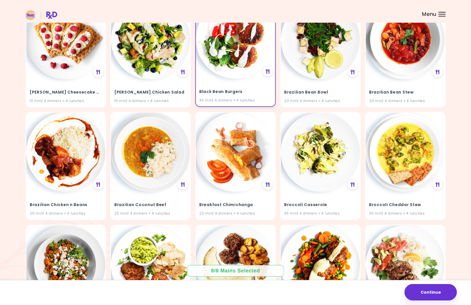
scroll to position [3010, 0]
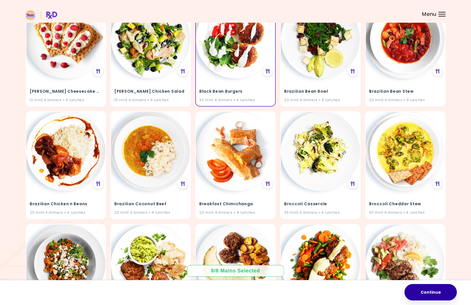
click at [430, 294] on button "Continue" at bounding box center [431, 292] width 52 height 16
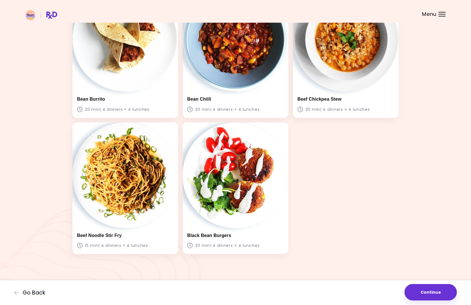
scroll to position [204, 0]
click at [429, 293] on button "Continue" at bounding box center [431, 292] width 52 height 16
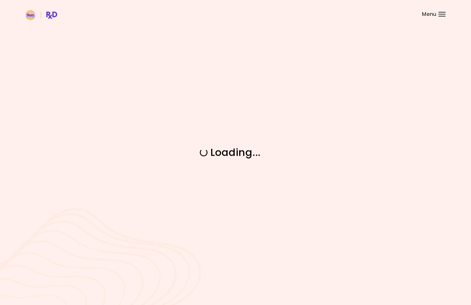
scroll to position [0, 0]
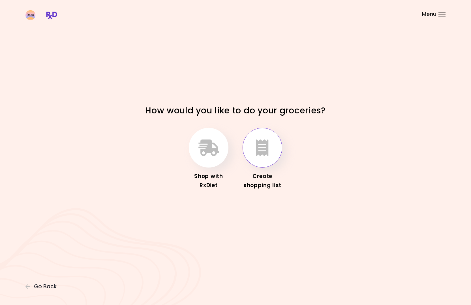
click at [265, 149] on icon "button" at bounding box center [262, 147] width 12 height 16
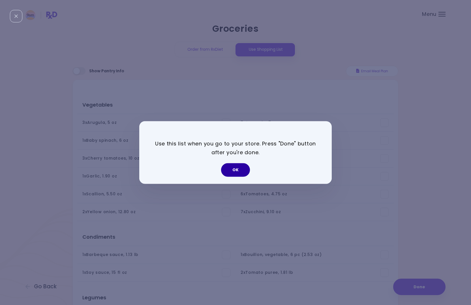
click at [242, 170] on button "OK" at bounding box center [235, 170] width 29 height 14
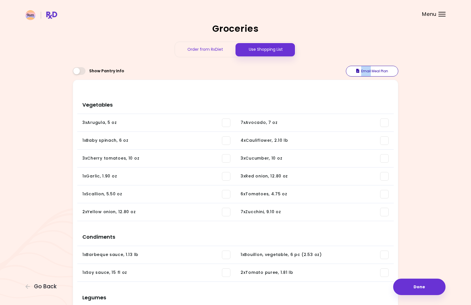
click at [366, 69] on button "Email Meal Plan" at bounding box center [372, 71] width 52 height 11
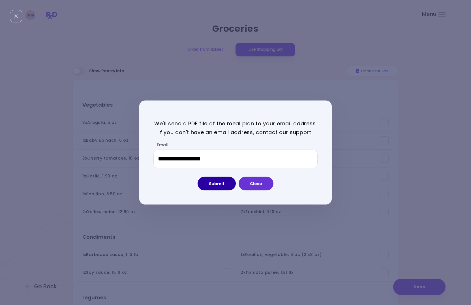
click at [215, 185] on button "Submit" at bounding box center [217, 183] width 38 height 14
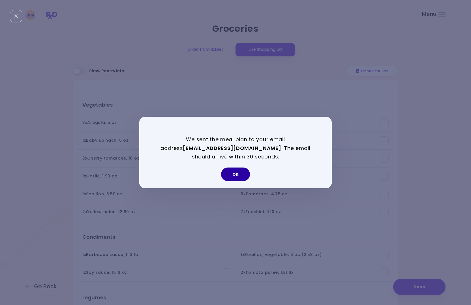
click at [235, 171] on button "OK" at bounding box center [235, 174] width 29 height 14
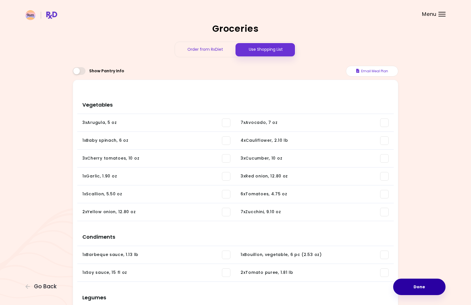
click at [415, 286] on button "Done" at bounding box center [419, 286] width 52 height 16
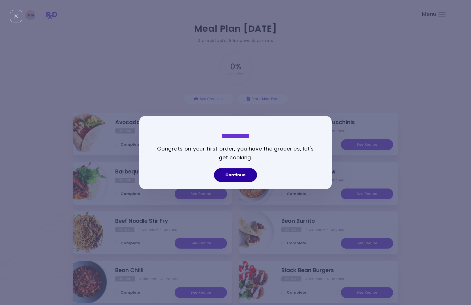
click at [236, 173] on button "Continue" at bounding box center [235, 175] width 43 height 14
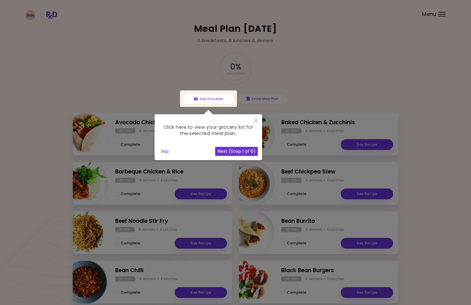
click at [227, 151] on button "Next (Step 1 of 6)" at bounding box center [236, 151] width 43 height 9
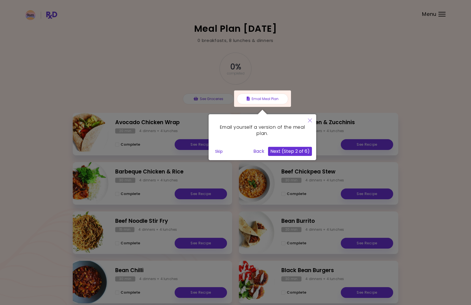
click at [286, 150] on button "Next (Step 2 of 6)" at bounding box center [290, 151] width 44 height 9
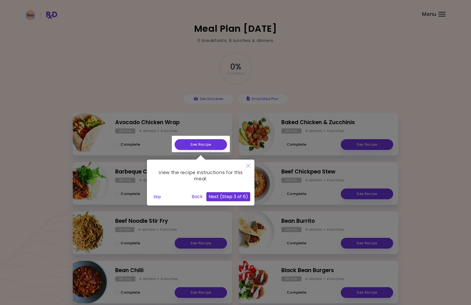
click at [235, 171] on div "View the recipe instructions for this meal." at bounding box center [200, 176] width 99 height 24
click at [235, 195] on button "Next (Step 3 of 6)" at bounding box center [228, 196] width 44 height 9
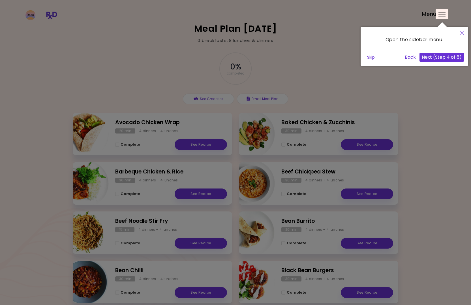
click at [439, 55] on button "Next (Step 4 of 6)" at bounding box center [442, 57] width 44 height 9
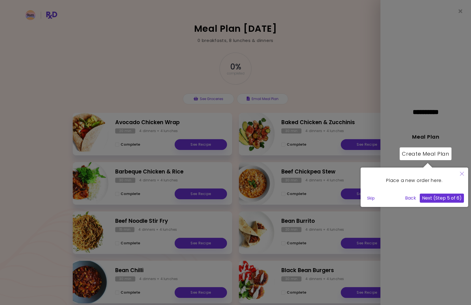
click at [442, 197] on button "Next (Step 5 of 6)" at bounding box center [442, 197] width 44 height 9
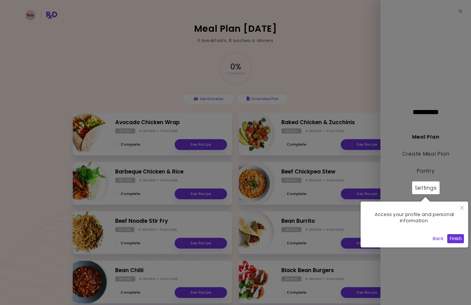
click at [461, 238] on button "Finish" at bounding box center [455, 238] width 17 height 9
